Goal: Communication & Community: Answer question/provide support

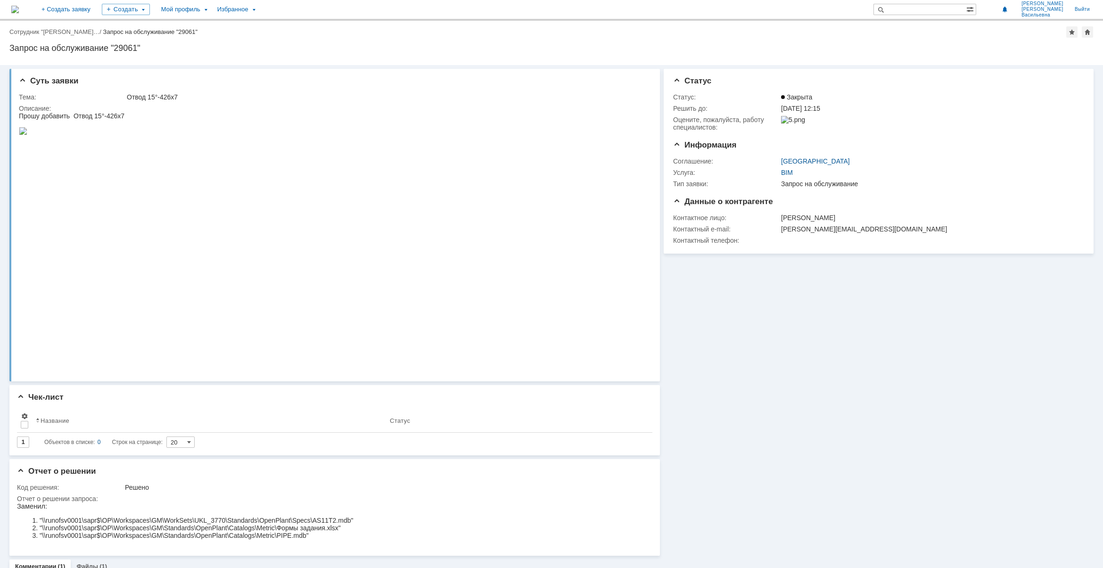
click at [19, 8] on img at bounding box center [15, 10] width 8 height 8
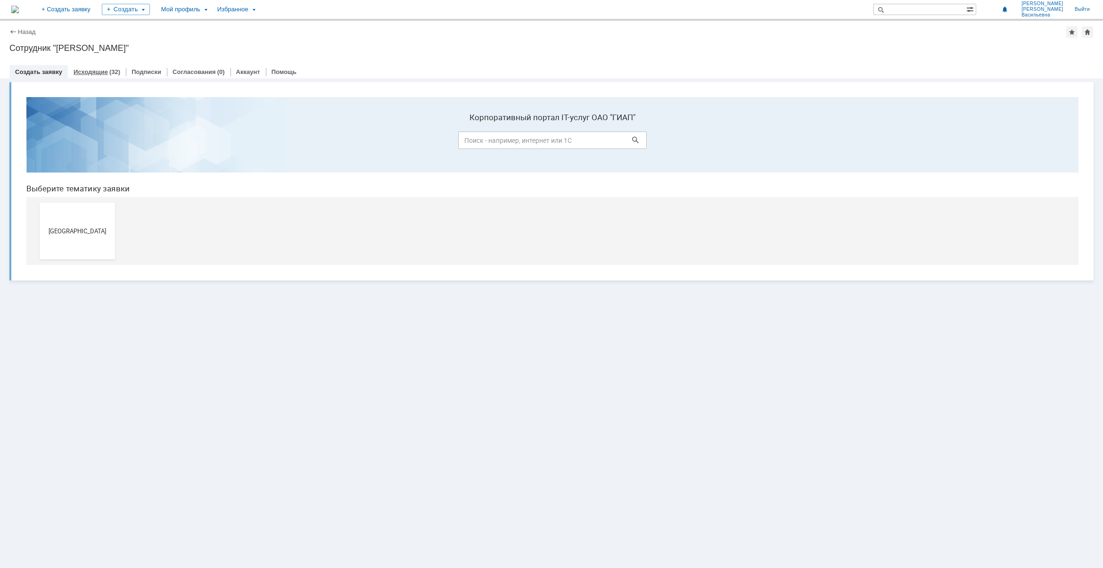
click at [93, 69] on link "Исходящие" at bounding box center [91, 71] width 34 height 7
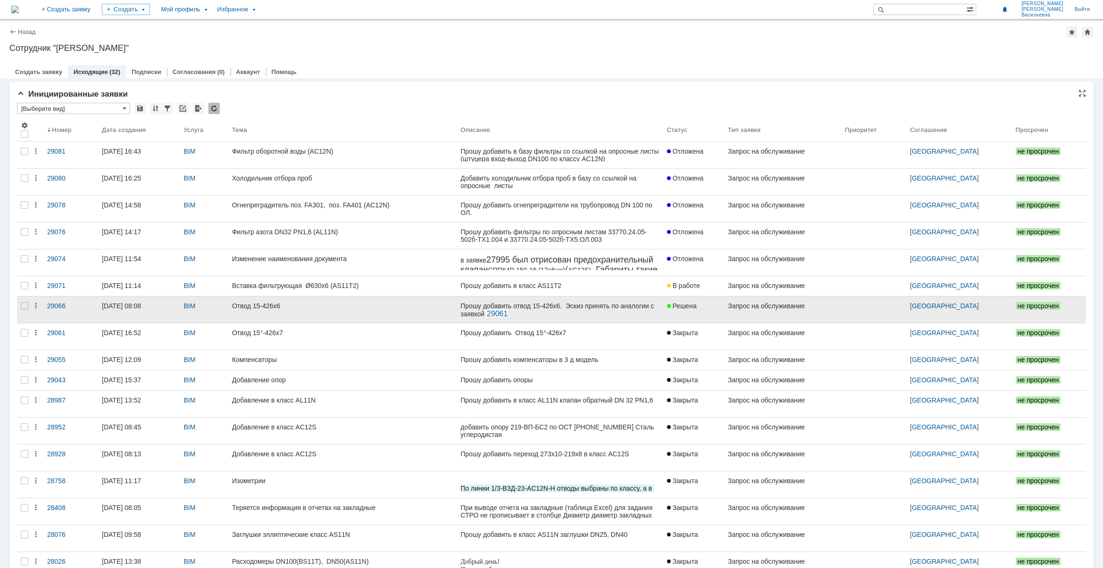
click at [297, 319] on link "Отвод 15-426х6" at bounding box center [342, 309] width 229 height 26
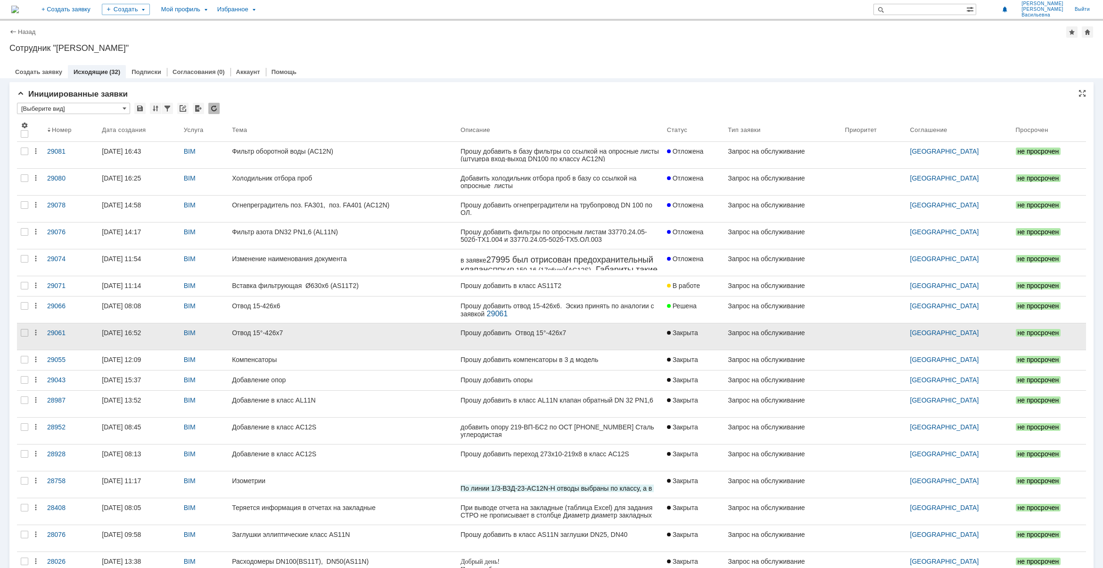
click at [308, 326] on link "Отвод 15°-426х7" at bounding box center [342, 336] width 229 height 26
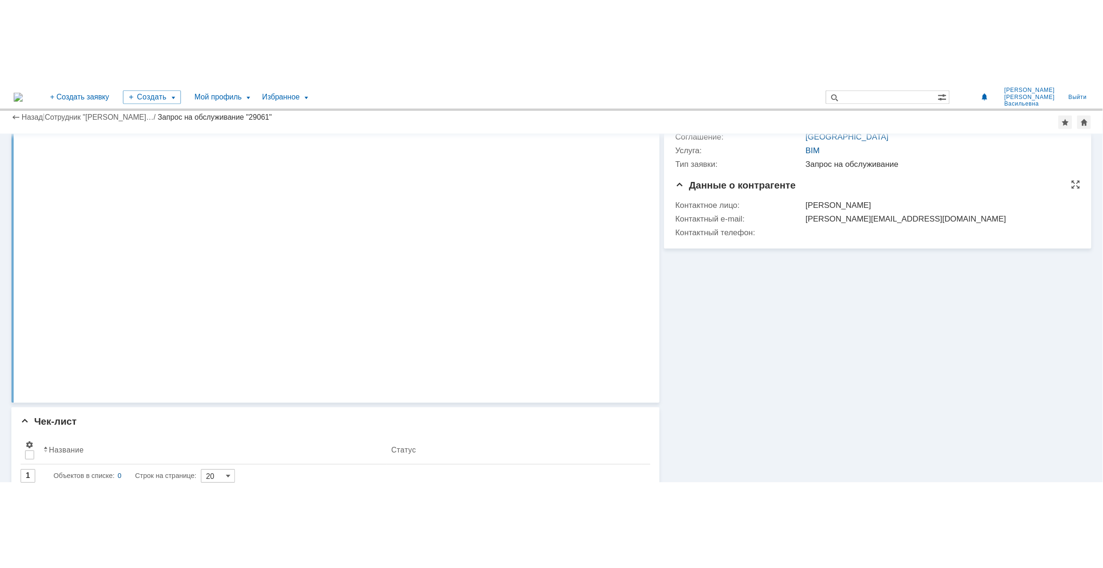
scroll to position [88, 0]
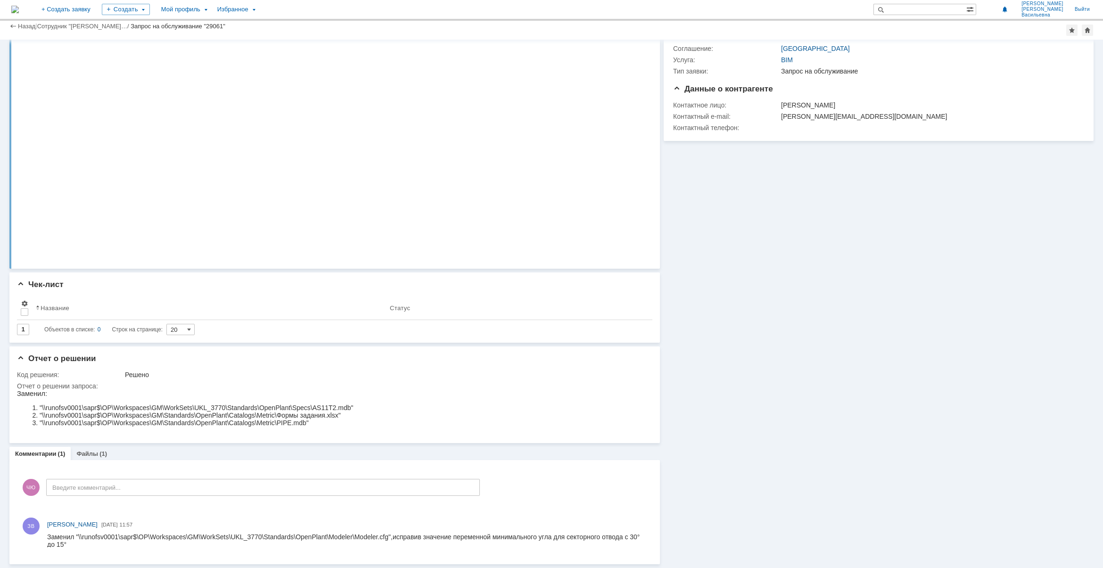
click at [19, 8] on img at bounding box center [15, 10] width 8 height 8
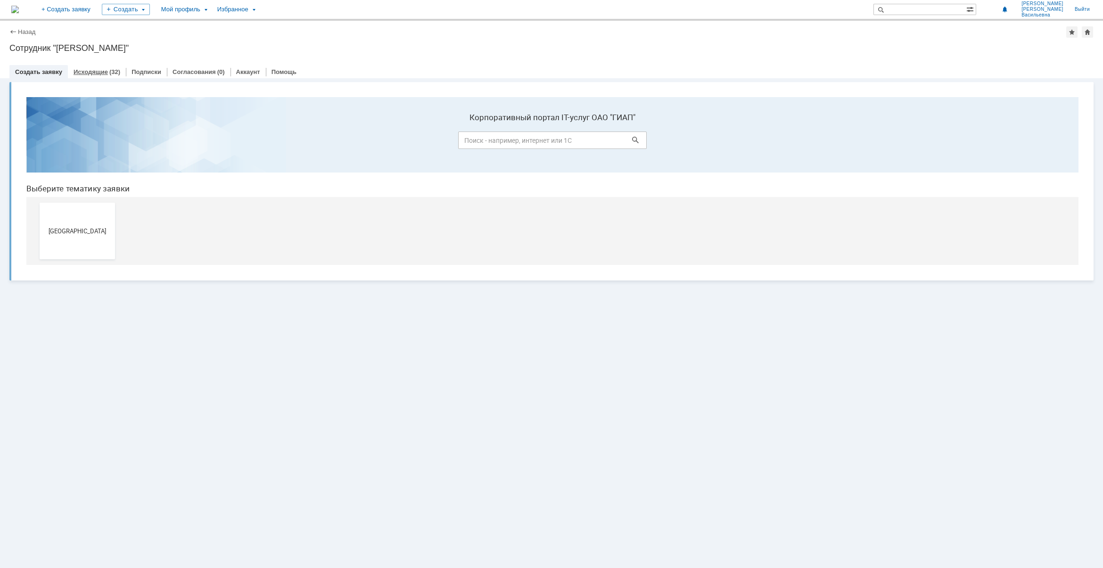
click at [90, 72] on link "Исходящие" at bounding box center [91, 71] width 34 height 7
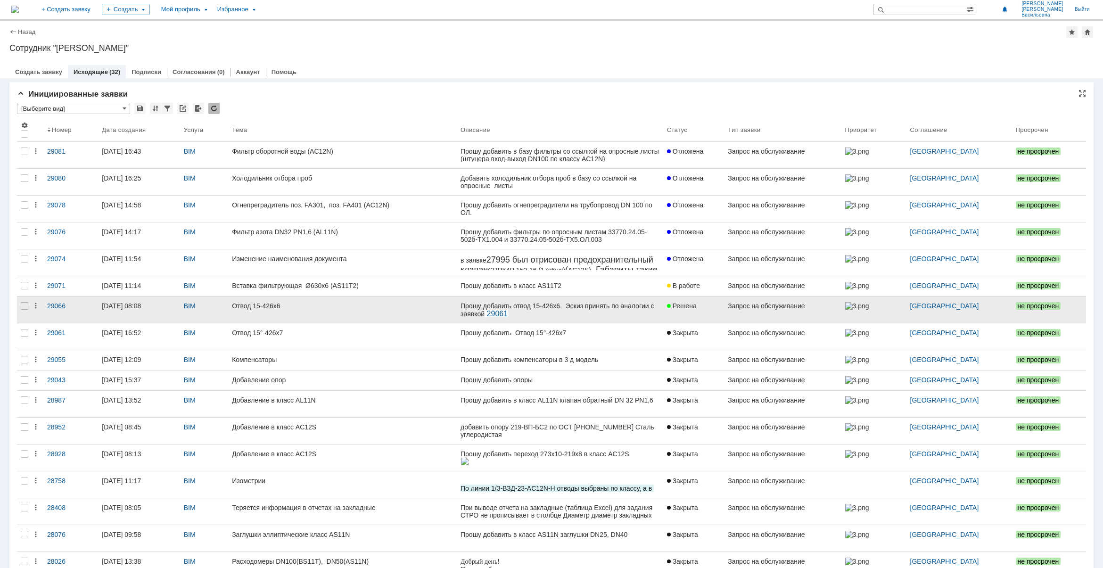
click at [252, 312] on link "Отвод 15-426х6" at bounding box center [342, 309] width 229 height 26
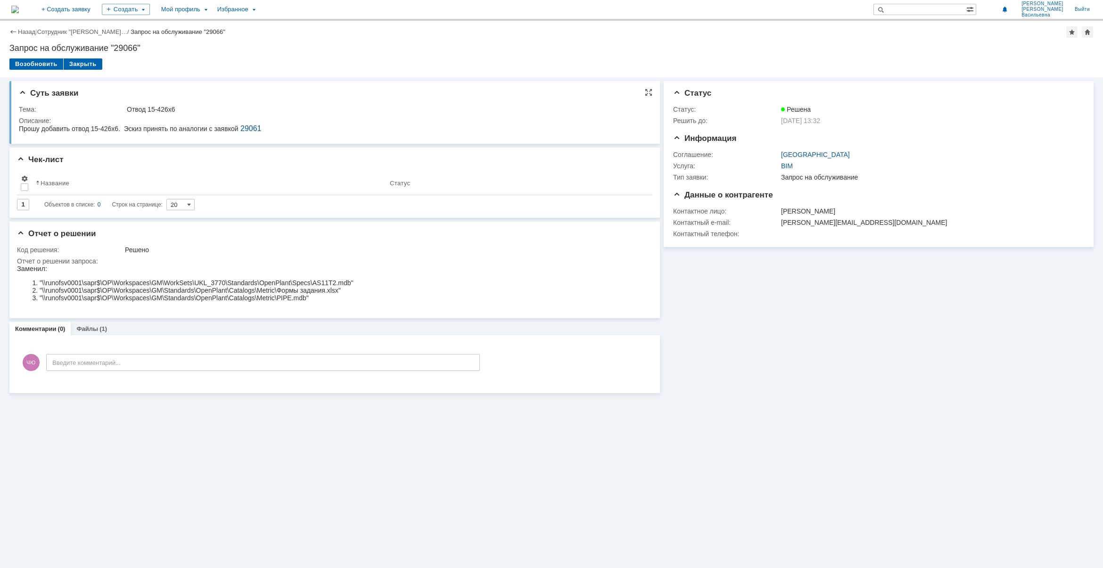
click at [113, 128] on div "Прошу добавить отвод 15-426х6. Эскиз принять по аналогии с заявкой 29061" at bounding box center [140, 128] width 242 height 8
drag, startPoint x: 71, startPoint y: 128, endPoint x: 123, endPoint y: 128, distance: 52.8
click at [123, 128] on div "Прошу добавить отвод 15-426х6. Эскиз принять по аналогии с заявкой 29061" at bounding box center [140, 128] width 242 height 8
click at [68, 128] on div "Прошу добавить отвод 15-426х6. Эскиз принять по аналогии с заявкой 29061" at bounding box center [140, 128] width 242 height 8
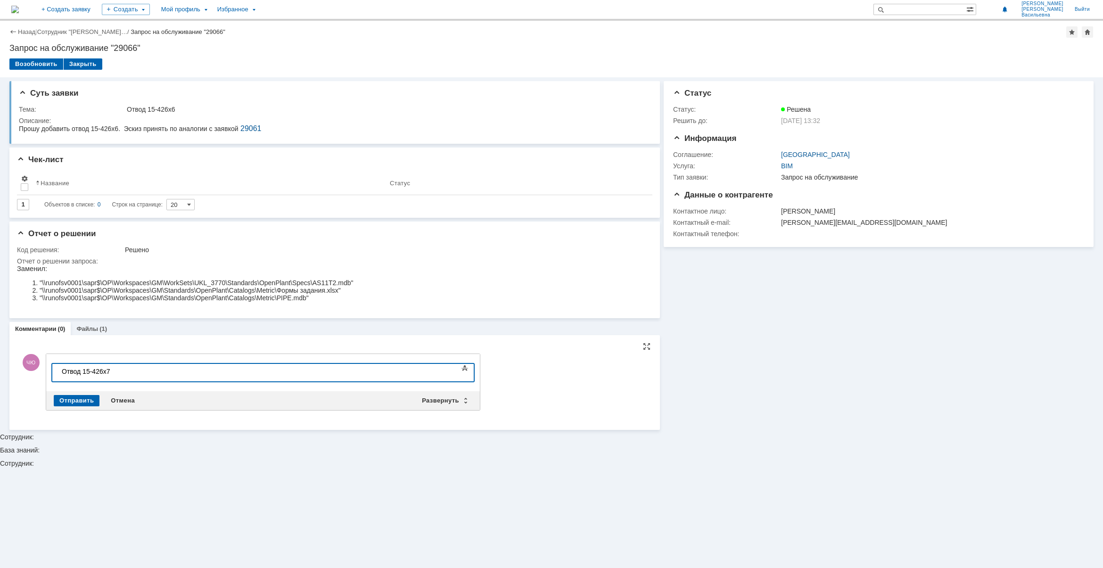
click at [124, 372] on div "Отвод 15-426х7" at bounding box center [129, 372] width 134 height 8
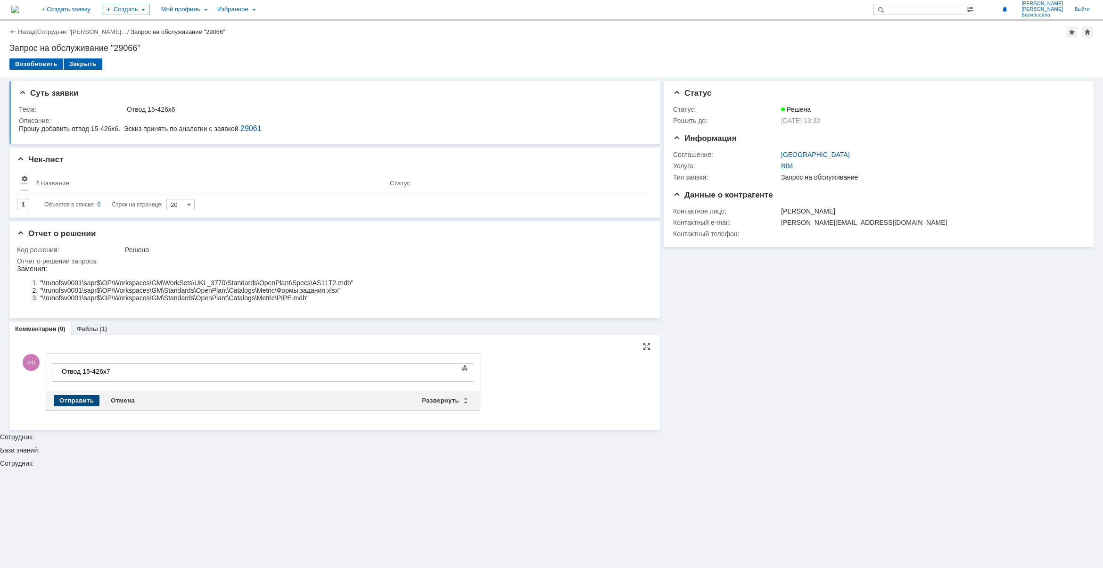
click at [80, 402] on div "Отправить" at bounding box center [77, 400] width 46 height 11
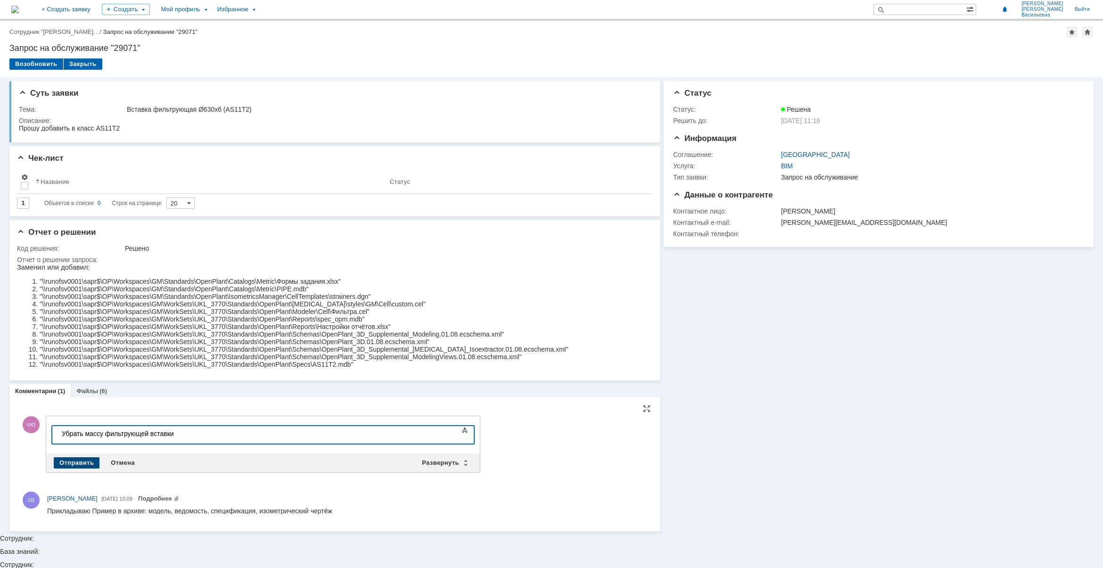
click at [71, 463] on div "Отправить" at bounding box center [77, 462] width 46 height 11
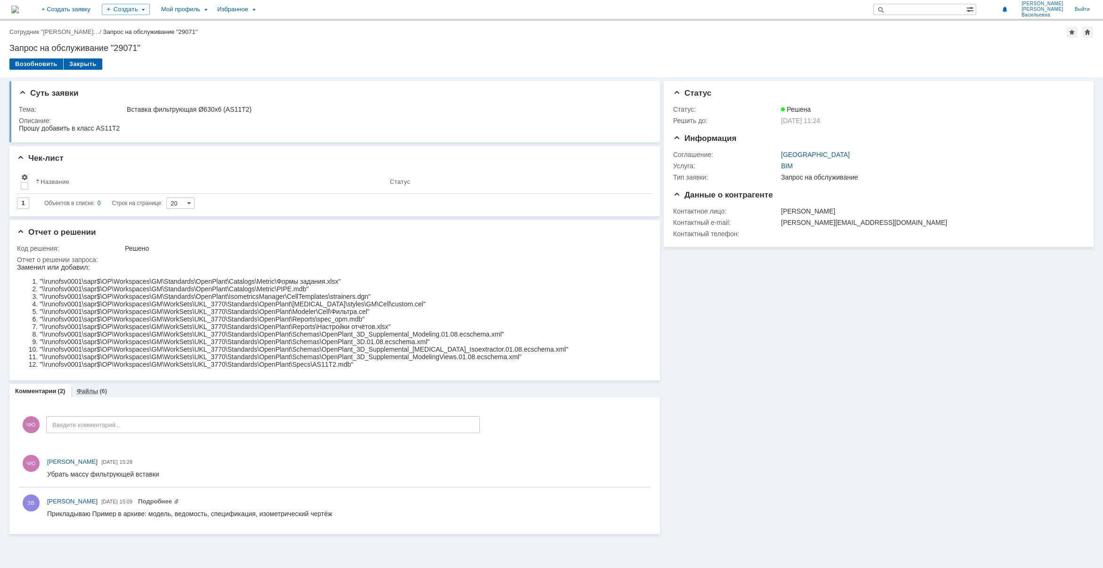
click at [82, 388] on link "Файлы" at bounding box center [87, 390] width 22 height 7
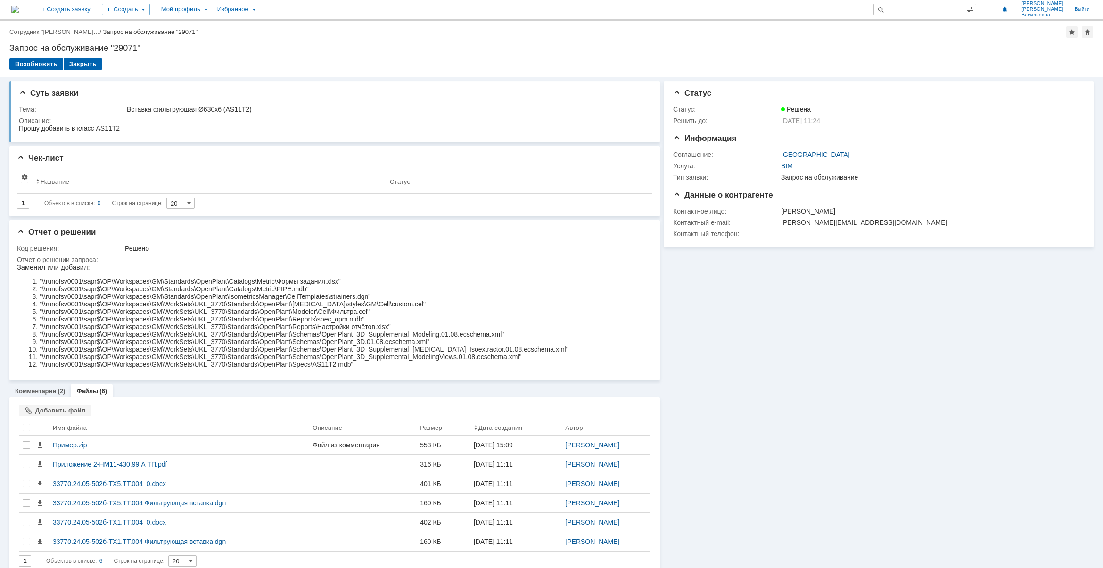
click at [38, 394] on link "Комментарии" at bounding box center [35, 390] width 41 height 7
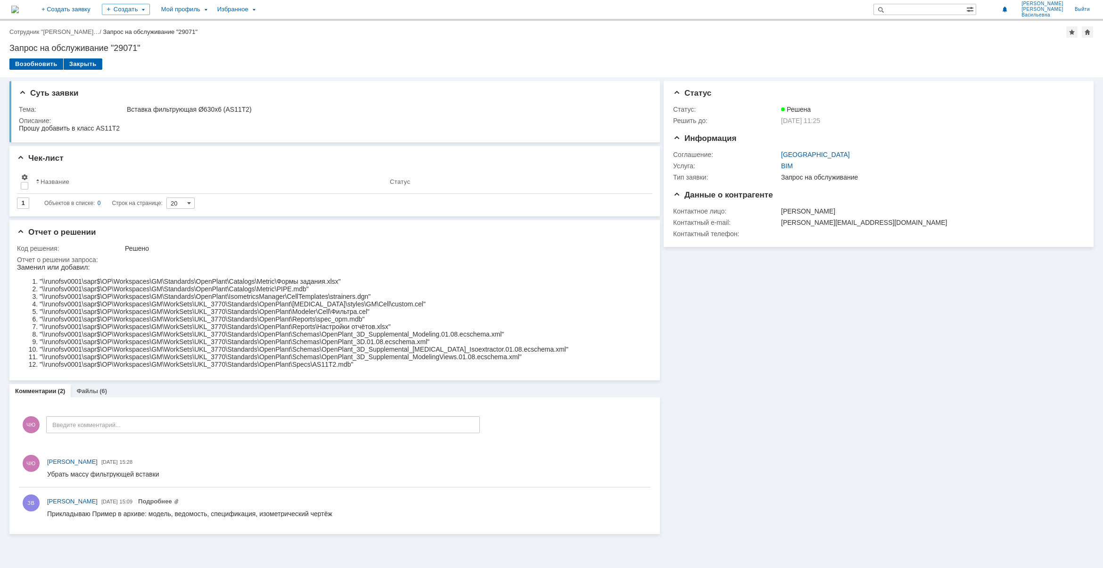
click at [19, 6] on img at bounding box center [15, 10] width 8 height 8
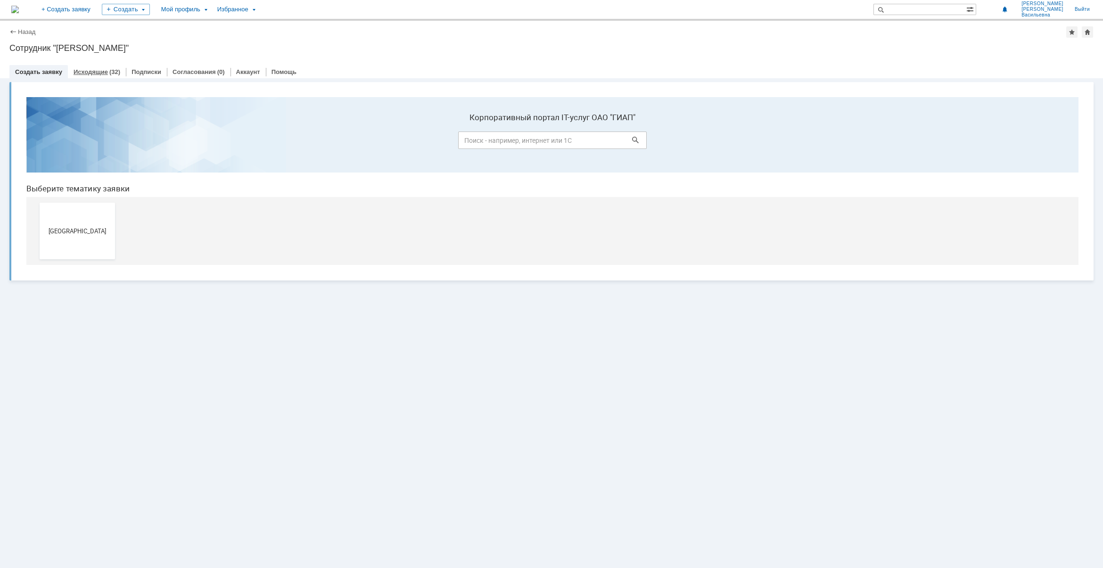
click at [97, 68] on link "Исходящие" at bounding box center [91, 71] width 34 height 7
